Goal: Find specific page/section: Find specific page/section

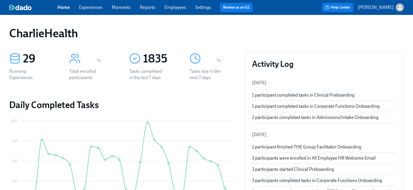
click at [174, 9] on link "Employees" at bounding box center [176, 7] width 22 height 5
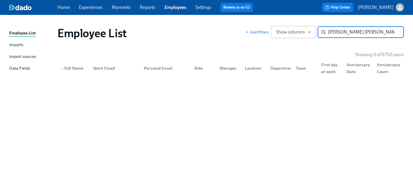
drag, startPoint x: 356, startPoint y: 34, endPoint x: 297, endPoint y: 30, distance: 59.2
click at [297, 30] on div "Add filters Show columns anisha sara ​" at bounding box center [324, 31] width 158 height 11
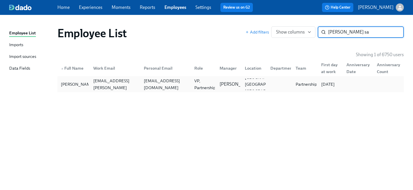
type input "anish sa"
click at [175, 84] on div "anishsar8@gmail.com" at bounding box center [166, 85] width 48 height 14
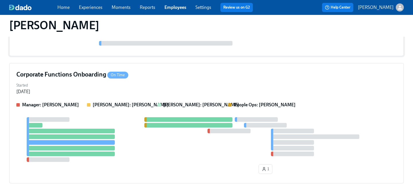
scroll to position [356, 0]
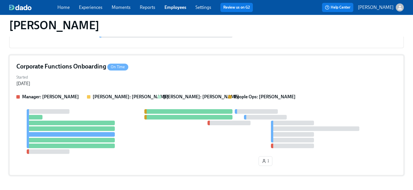
click at [157, 84] on div "Started Sep 19, 2025" at bounding box center [206, 80] width 380 height 14
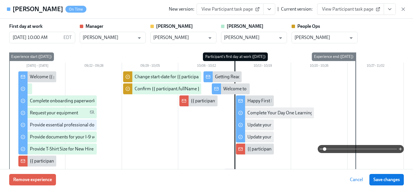
click at [389, 12] on button "View task page" at bounding box center [390, 8] width 12 height 11
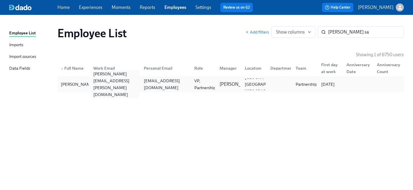
click at [96, 82] on div "anish.saraogi@charliehealth.com" at bounding box center [115, 85] width 48 height 28
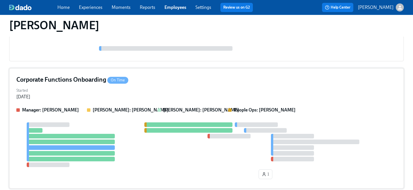
scroll to position [338, 0]
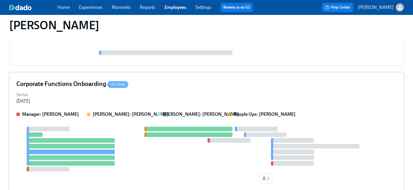
click at [159, 98] on div "Started Sep 19, 2025" at bounding box center [206, 98] width 380 height 14
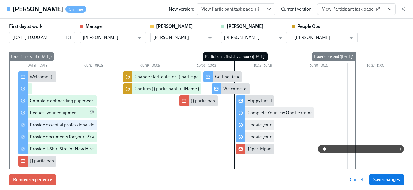
click at [334, 9] on span "View Participant task page" at bounding box center [350, 9] width 57 height 6
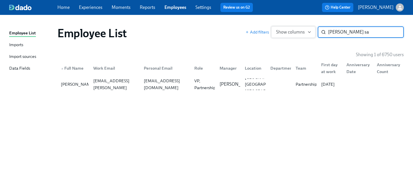
drag, startPoint x: 352, startPoint y: 30, endPoint x: 277, endPoint y: 30, distance: 74.9
click at [277, 30] on div "Add filters Show columns anish sa ​" at bounding box center [324, 31] width 158 height 11
type input "annie tho"
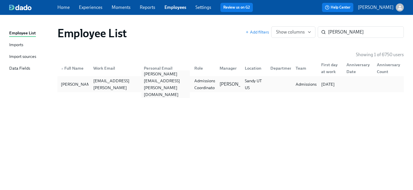
click at [166, 79] on div "annie.campbell@me.com" at bounding box center [164, 84] width 51 height 11
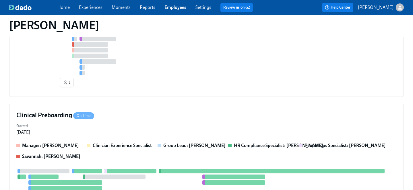
scroll to position [467, 0]
click at [139, 106] on div "Clinical Preboarding On Time Started Sep 23, 2025 Manager: Victoria Wisner Clin…" at bounding box center [206, 178] width 395 height 149
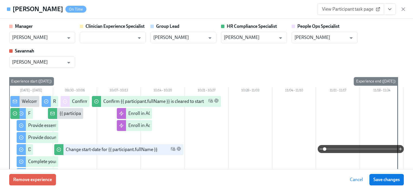
click at [351, 10] on span "View Participant task page" at bounding box center [350, 9] width 57 height 6
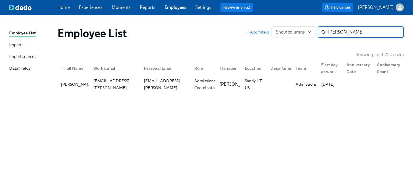
drag, startPoint x: 362, startPoint y: 35, endPoint x: 258, endPoint y: 35, distance: 104.2
click at [258, 35] on div "Add filters Show columns annie tho ​" at bounding box center [324, 31] width 158 height 11
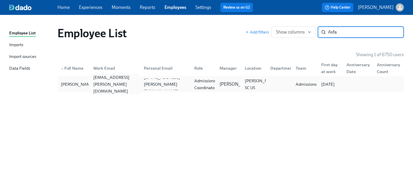
type input "Asfa"
click at [117, 79] on div "asfa.griffin@charliehealth.com" at bounding box center [114, 84] width 51 height 11
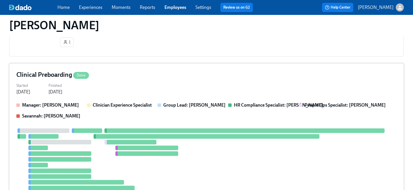
scroll to position [412, 0]
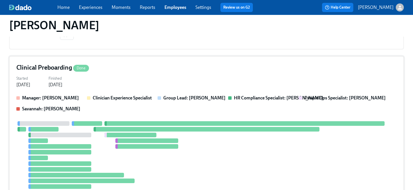
click at [129, 90] on div "Clinical Preboarding Done Started Sep 30, 2025 Finished Oct 08, 2025 Manager: C…" at bounding box center [206, 130] width 395 height 149
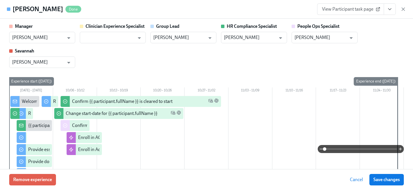
click at [365, 9] on span "View Participant task page" at bounding box center [350, 9] width 57 height 6
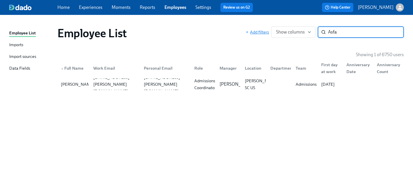
drag, startPoint x: 349, startPoint y: 36, endPoint x: 258, endPoint y: 30, distance: 90.3
click at [258, 30] on div "Add filters Show columns Asfa ​" at bounding box center [324, 31] width 158 height 11
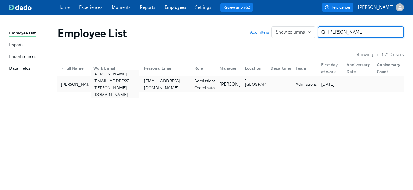
type input "quirk"
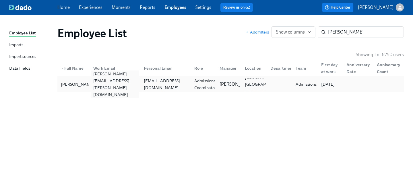
click at [122, 85] on div "joseph.quirk@charliehealth.com" at bounding box center [115, 85] width 48 height 28
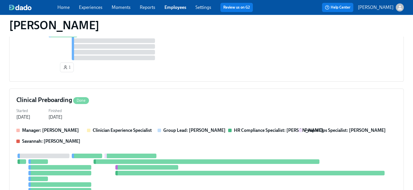
scroll to position [219, 0]
click at [137, 107] on div "Started Sep 30, 2025 Finished Oct 08, 2025" at bounding box center [206, 114] width 380 height 14
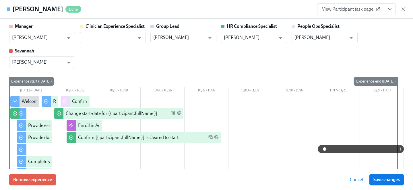
click at [343, 9] on span "View Participant task page" at bounding box center [350, 9] width 57 height 6
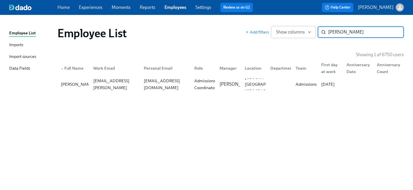
drag, startPoint x: 344, startPoint y: 33, endPoint x: 280, endPoint y: 30, distance: 64.4
click at [280, 30] on div "Add filters Show columns quirk ​" at bounding box center [324, 31] width 158 height 11
type input "shayna car"
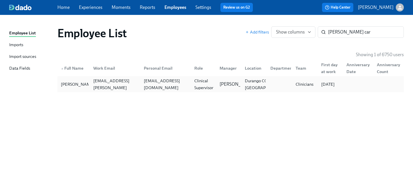
click at [139, 92] on div "Shayna Carter shayna.carter@charliehealth.com shaynamcarter24@gmail.com Clinica…" at bounding box center [230, 84] width 347 height 16
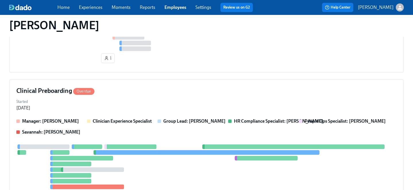
scroll to position [245, 0]
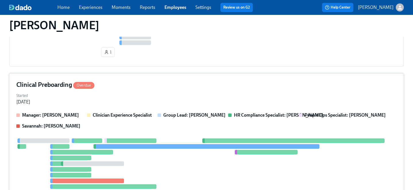
click at [131, 107] on div "Clinical Preboarding Overdue Started Sep 20, 2025 Manager: NaKeya Ashe Clinicia…" at bounding box center [206, 150] width 395 height 154
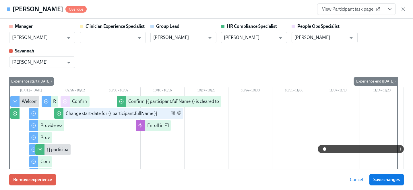
click at [362, 8] on span "View Participant task page" at bounding box center [350, 9] width 57 height 6
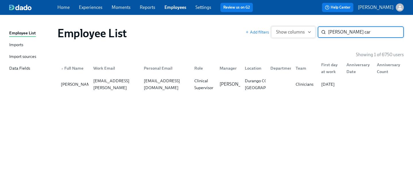
drag, startPoint x: 355, startPoint y: 30, endPoint x: 276, endPoint y: 27, distance: 79.0
click at [276, 27] on div "Add filters Show columns shayna car ​" at bounding box center [324, 31] width 158 height 11
type input "nevins"
click at [223, 88] on p "Allison Mendelsohn" at bounding box center [238, 84] width 36 height 6
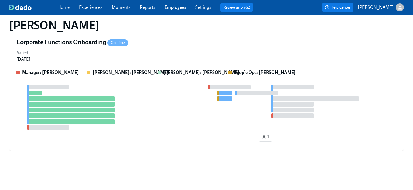
scroll to position [90, 0]
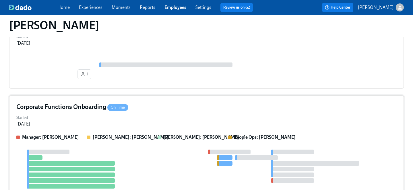
click at [142, 123] on div "Started Sep 26, 2025" at bounding box center [206, 121] width 380 height 14
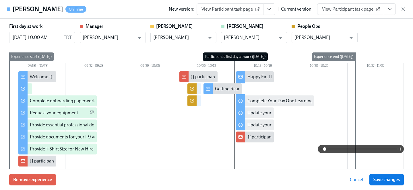
click at [349, 10] on span "View Participant task page" at bounding box center [350, 9] width 57 height 6
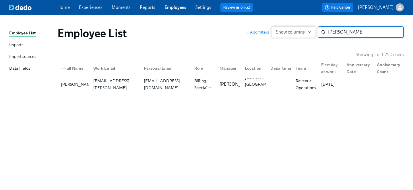
drag, startPoint x: 359, startPoint y: 34, endPoint x: 276, endPoint y: 34, distance: 82.7
click at [276, 34] on div "Add filters Show columns nevins ​" at bounding box center [324, 31] width 158 height 11
type input "wayne jack"
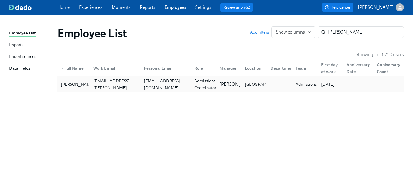
click at [202, 83] on div "Admissions Coordinator" at bounding box center [205, 85] width 26 height 14
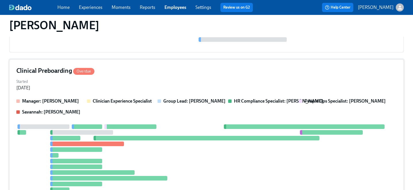
scroll to position [243, 0]
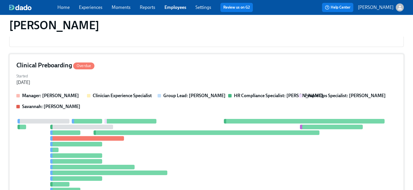
click at [147, 83] on div "Started Sep 12, 2025" at bounding box center [206, 79] width 380 height 14
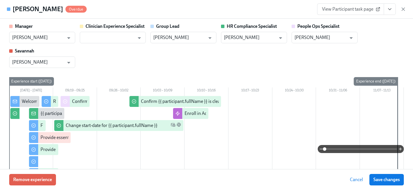
click at [361, 9] on span "View Participant task page" at bounding box center [350, 9] width 57 height 6
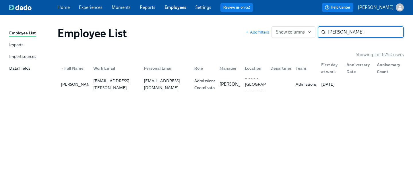
drag, startPoint x: 355, startPoint y: 33, endPoint x: 259, endPoint y: 23, distance: 96.7
click at [259, 23] on div "Employee List Add filters Show columns wayne jack ​" at bounding box center [231, 33] width 356 height 23
type input "shayna ca"
click at [75, 81] on div "Shayna Carter" at bounding box center [78, 84] width 38 height 7
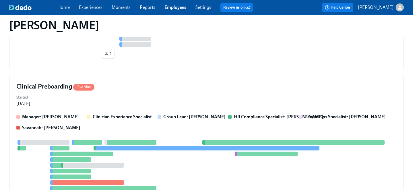
scroll to position [251, 0]
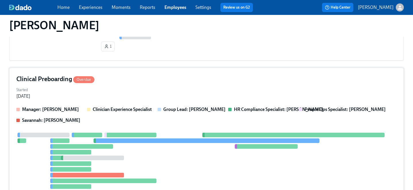
click at [119, 102] on div "Clinical Preboarding Overdue Started Sep 20, 2025 Manager: NaKeya Ashe Clinicia…" at bounding box center [206, 145] width 395 height 154
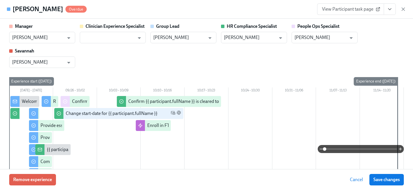
click at [339, 12] on link "View Participant task page" at bounding box center [350, 8] width 67 height 11
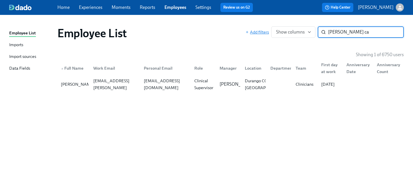
drag, startPoint x: 357, startPoint y: 32, endPoint x: 265, endPoint y: 30, distance: 92.2
click at [265, 30] on div "Add filters Show columns shayna ca ​" at bounding box center [324, 31] width 158 height 11
type input "zeenat"
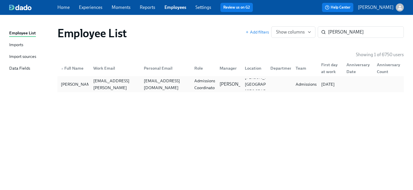
click at [185, 86] on div "zzeenatm@gmail.com" at bounding box center [166, 85] width 48 height 14
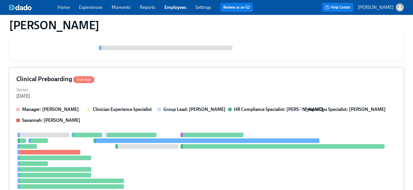
scroll to position [112, 0]
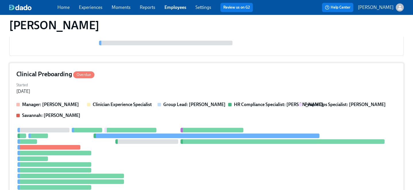
click at [148, 99] on div "Clinical Preboarding Overdue Started Sep 23, 2025 Manager: Victoria Wisner Clin…" at bounding box center [206, 140] width 395 height 154
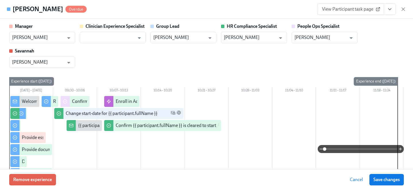
click at [355, 9] on span "View Participant task page" at bounding box center [350, 9] width 57 height 6
click at [330, 11] on span "View Participant task page" at bounding box center [350, 9] width 57 height 6
